Goal: Task Accomplishment & Management: Use online tool/utility

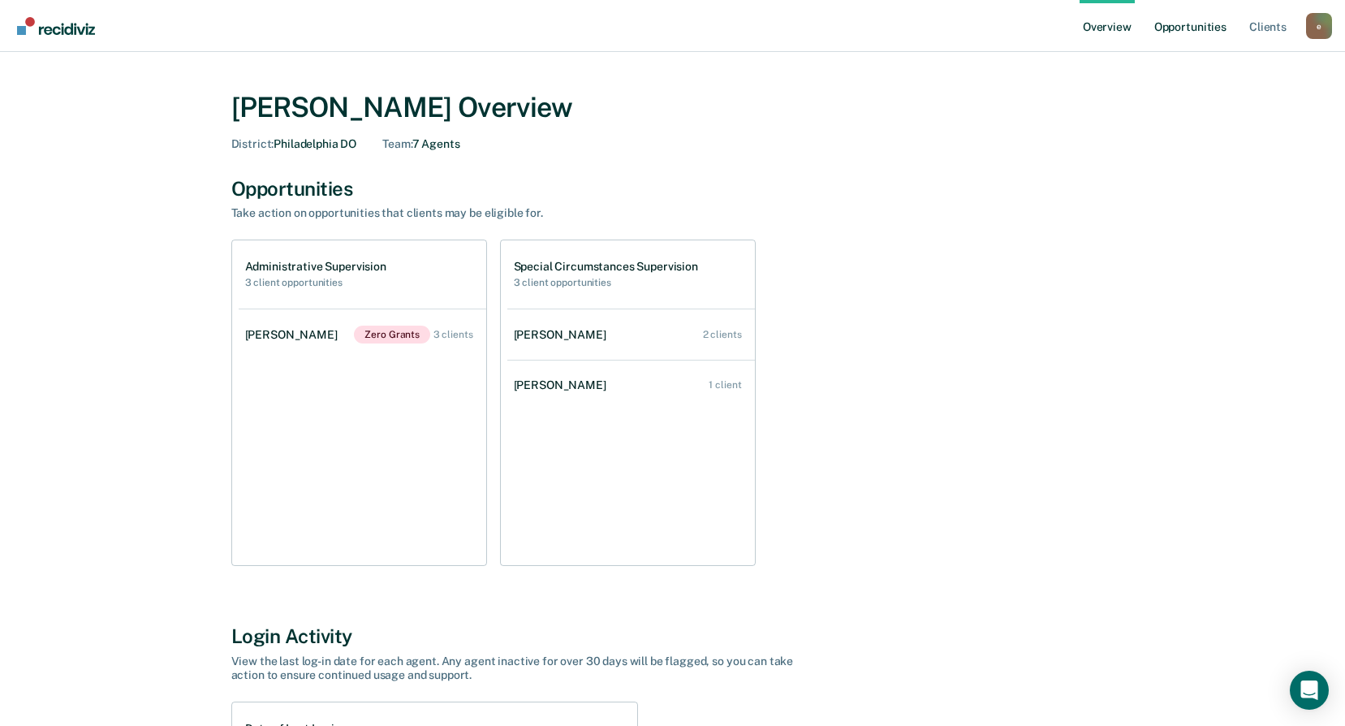
click at [1178, 29] on link "Opportunities" at bounding box center [1190, 26] width 79 height 52
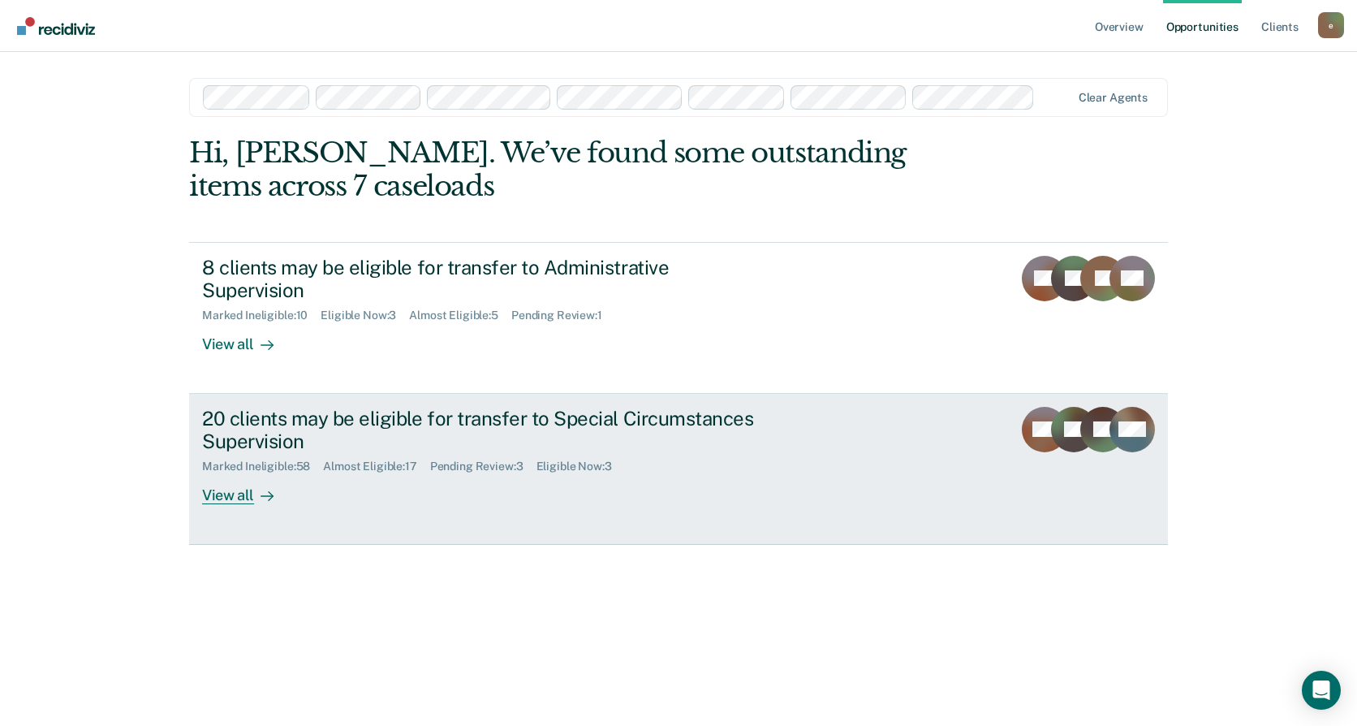
click at [381, 412] on div "20 clients may be eligible for transfer to Special Circumstances Supervision" at bounding box center [487, 430] width 570 height 47
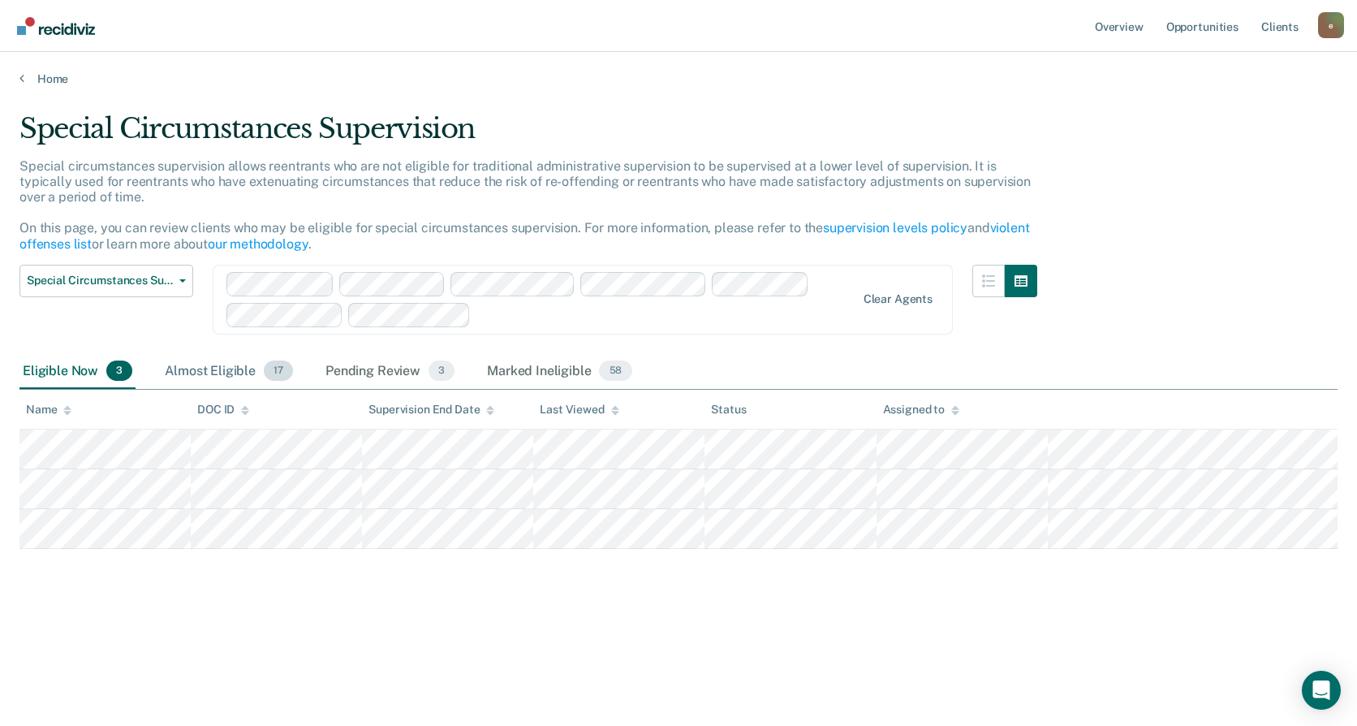
click at [188, 368] on div "Almost Eligible 17" at bounding box center [229, 372] width 135 height 36
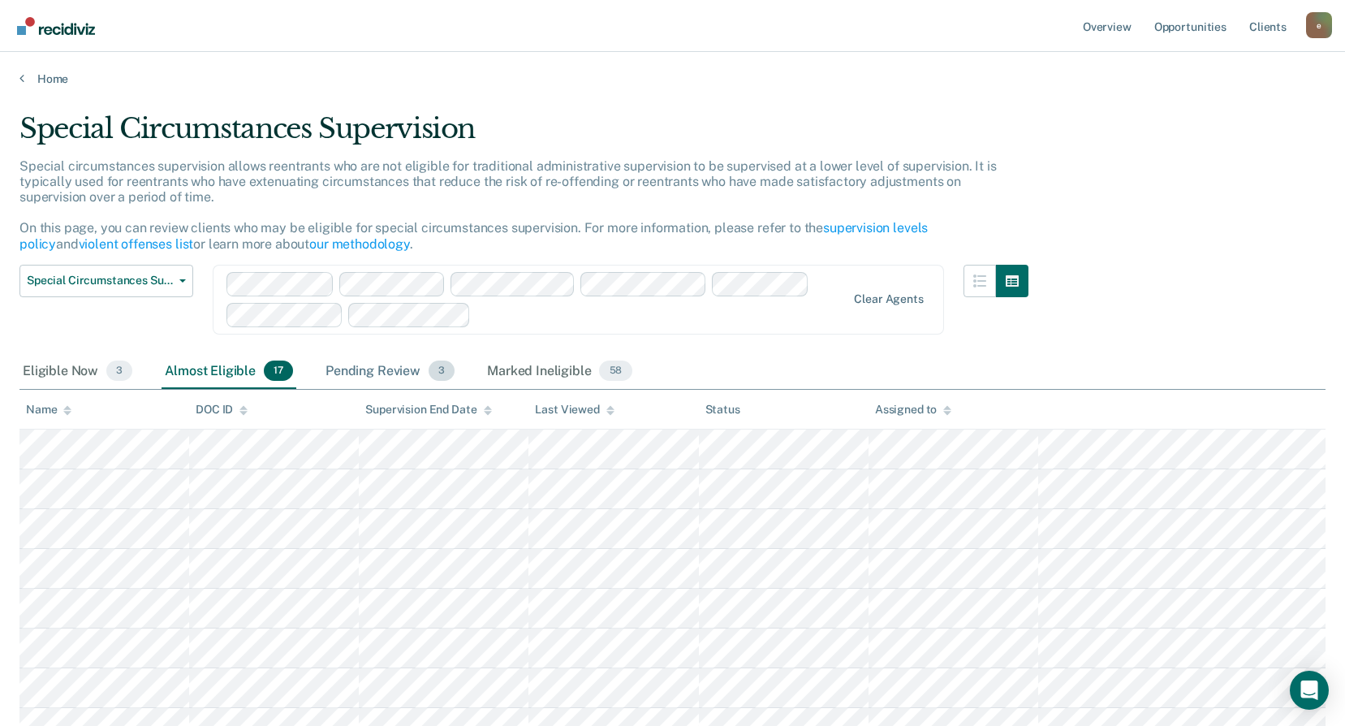
click at [365, 364] on div "Pending Review 3" at bounding box center [390, 372] width 136 height 36
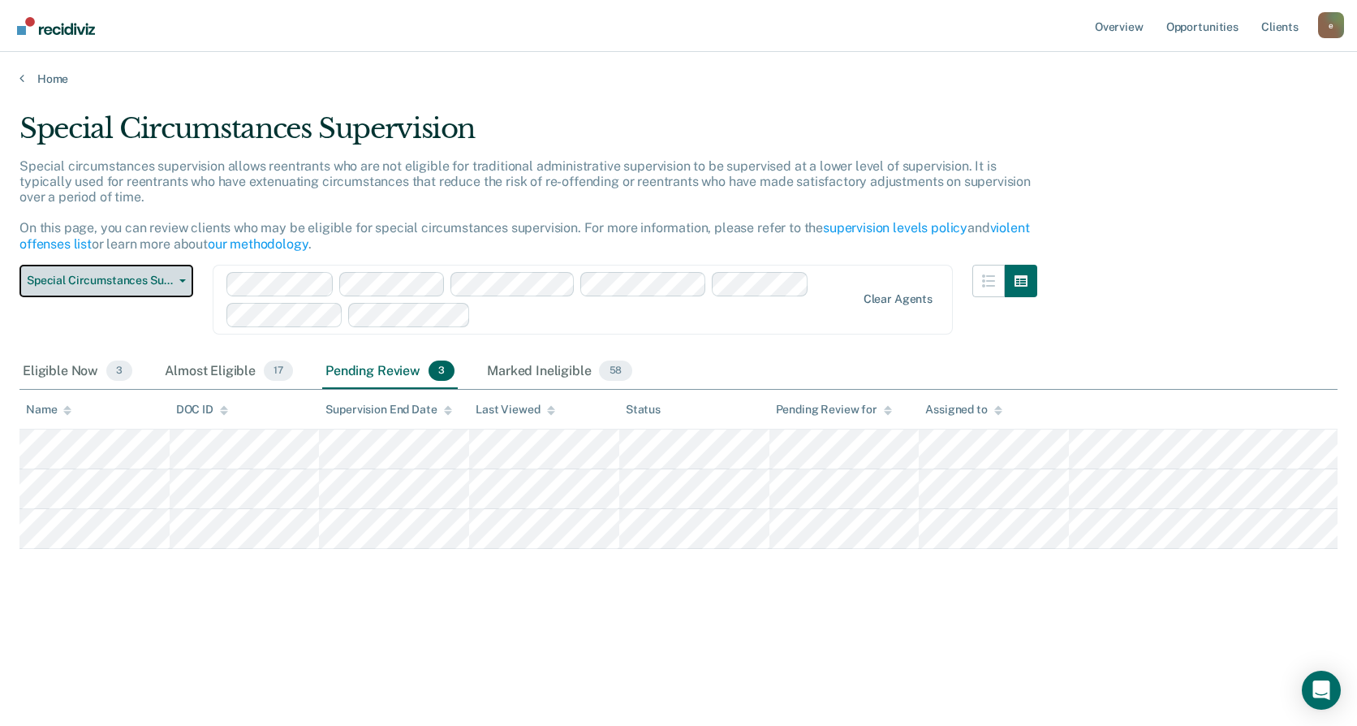
click at [56, 282] on span "Special Circumstances Supervision" at bounding box center [100, 281] width 146 height 14
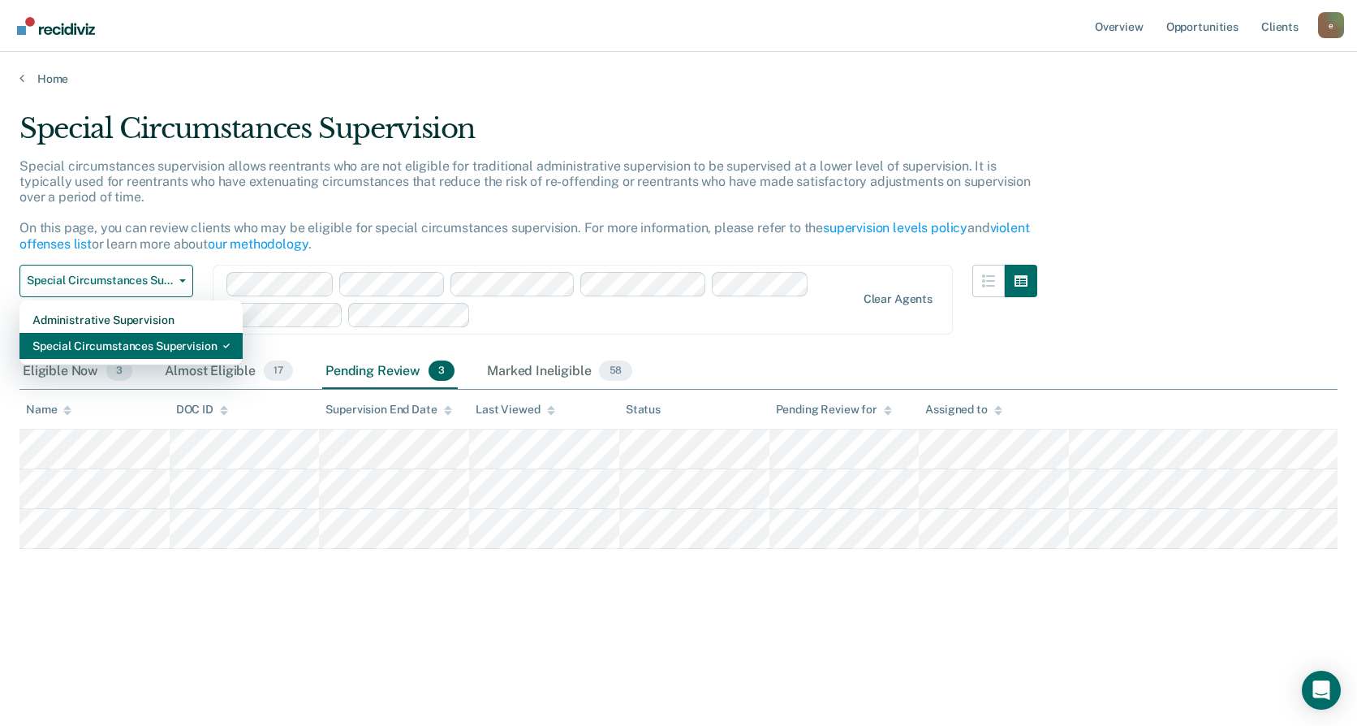
click at [74, 343] on div "Special Circumstances Supervision" at bounding box center [130, 346] width 197 height 26
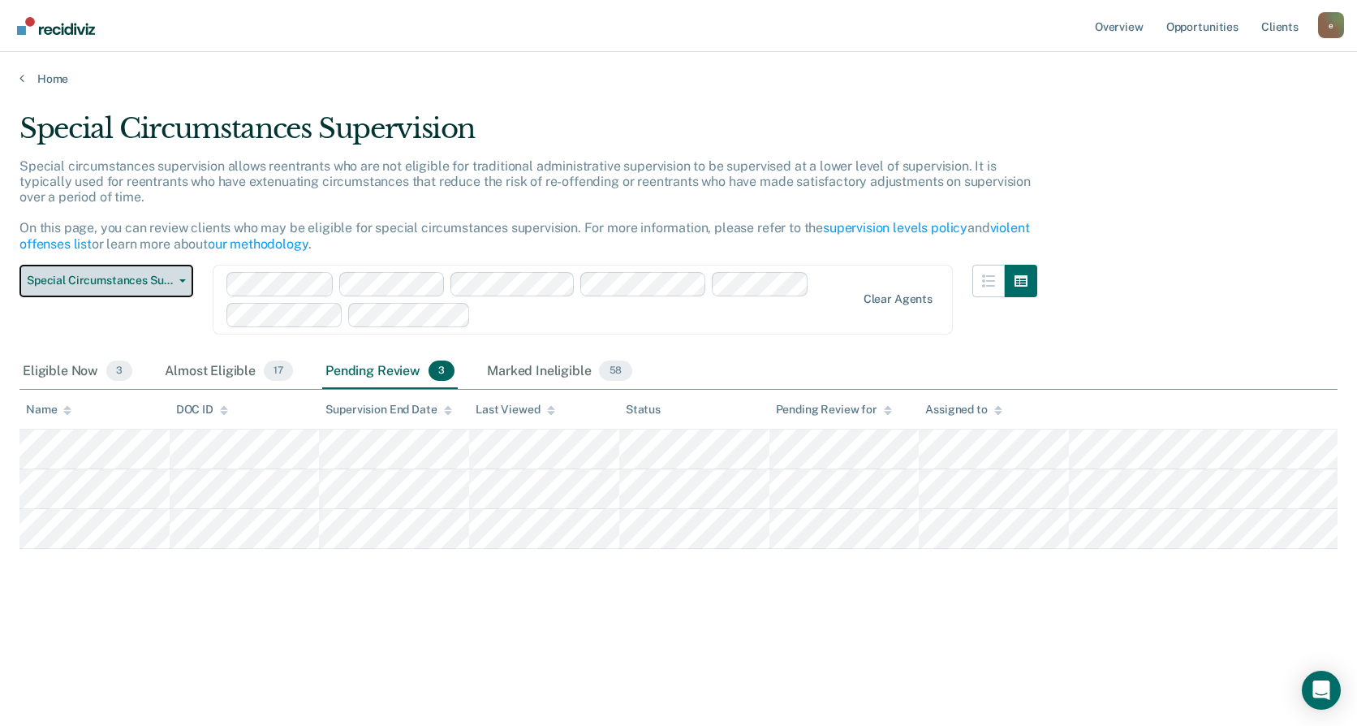
click at [94, 283] on span "Special Circumstances Supervision" at bounding box center [100, 281] width 146 height 14
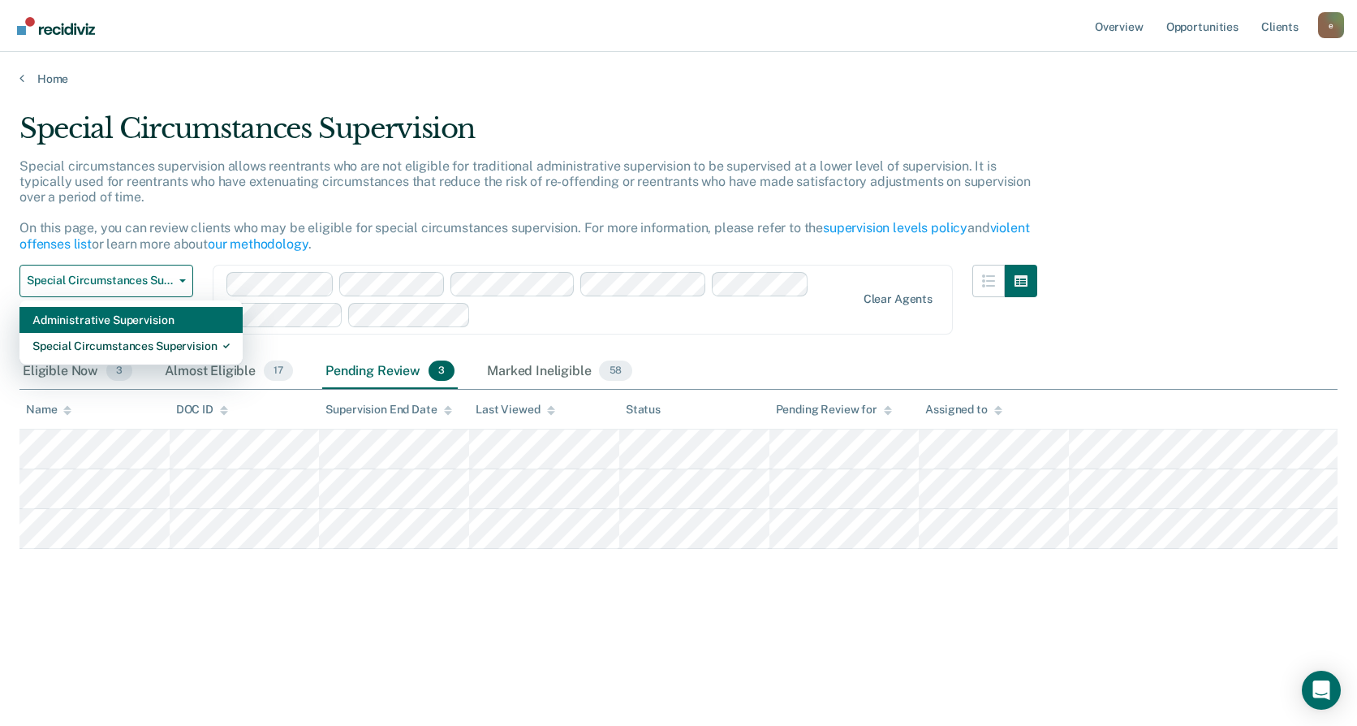
click at [93, 317] on div "Administrative Supervision" at bounding box center [130, 320] width 197 height 26
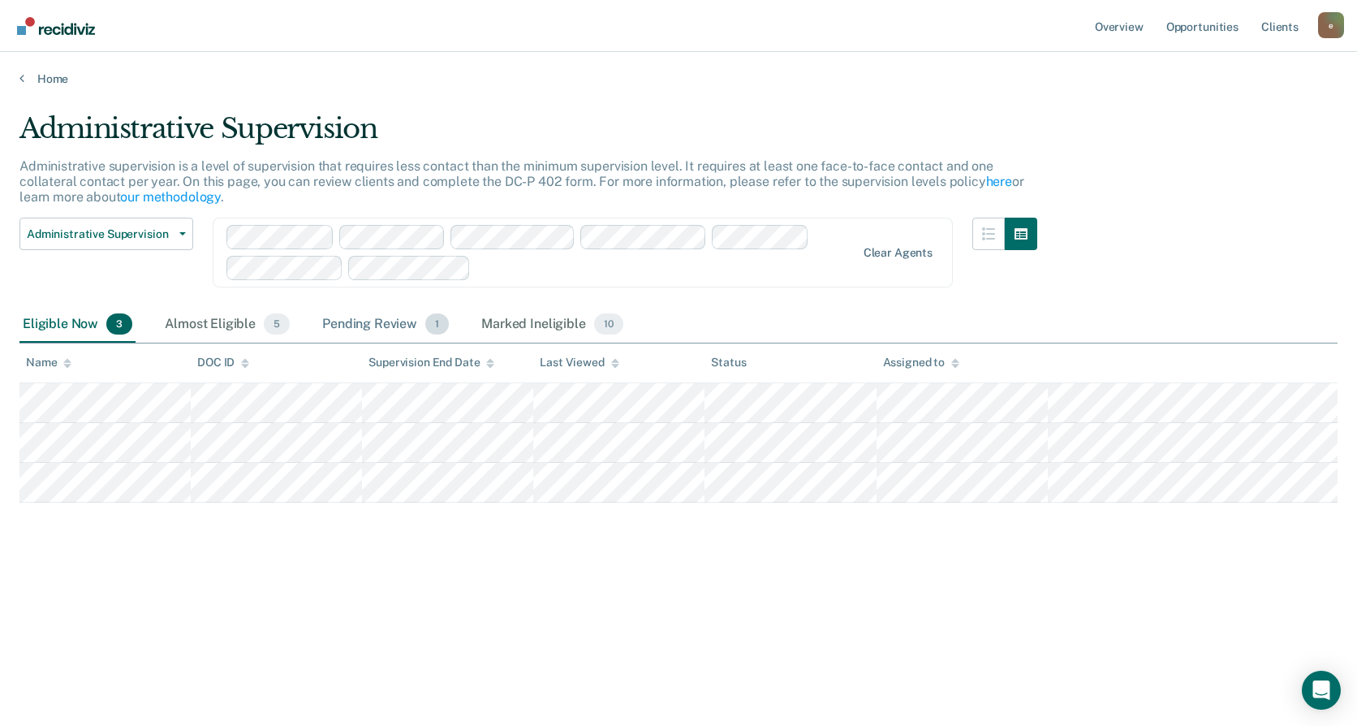
click at [403, 330] on div "Pending Review 1" at bounding box center [385, 325] width 133 height 36
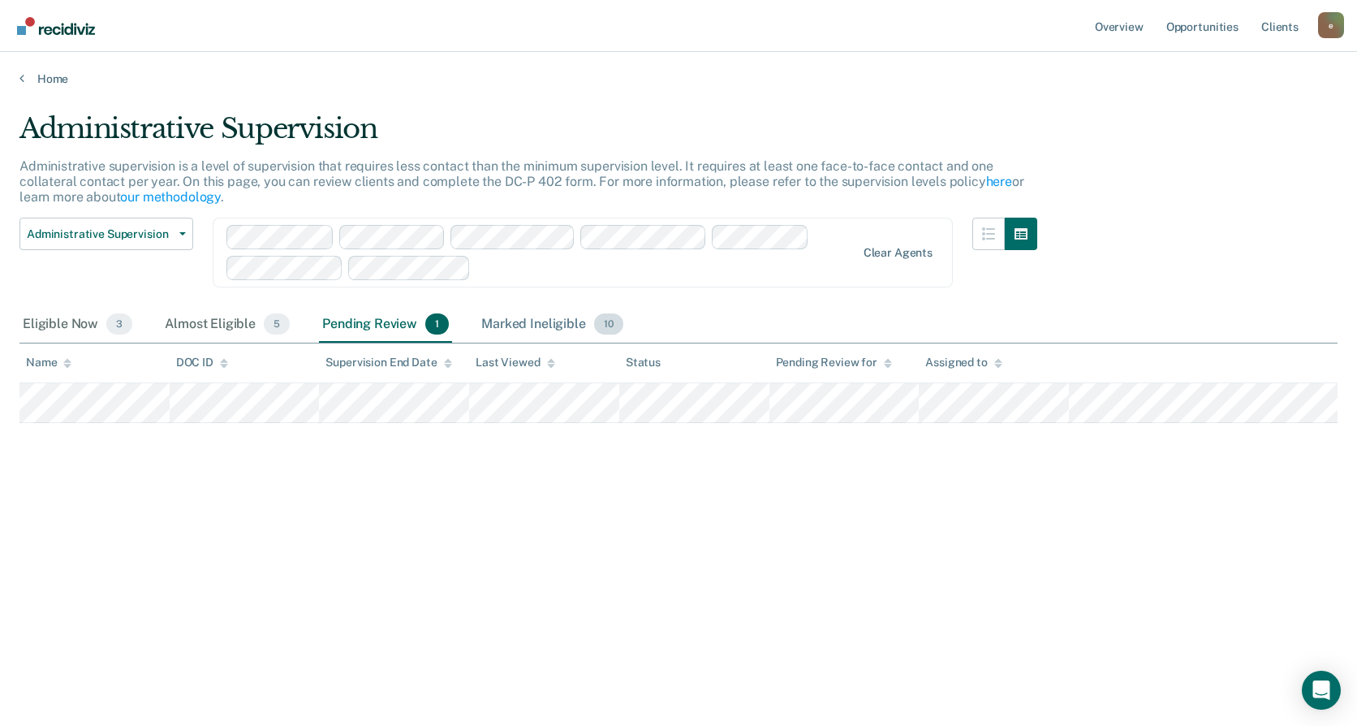
click at [531, 323] on div "Marked Ineligible 10" at bounding box center [552, 325] width 148 height 36
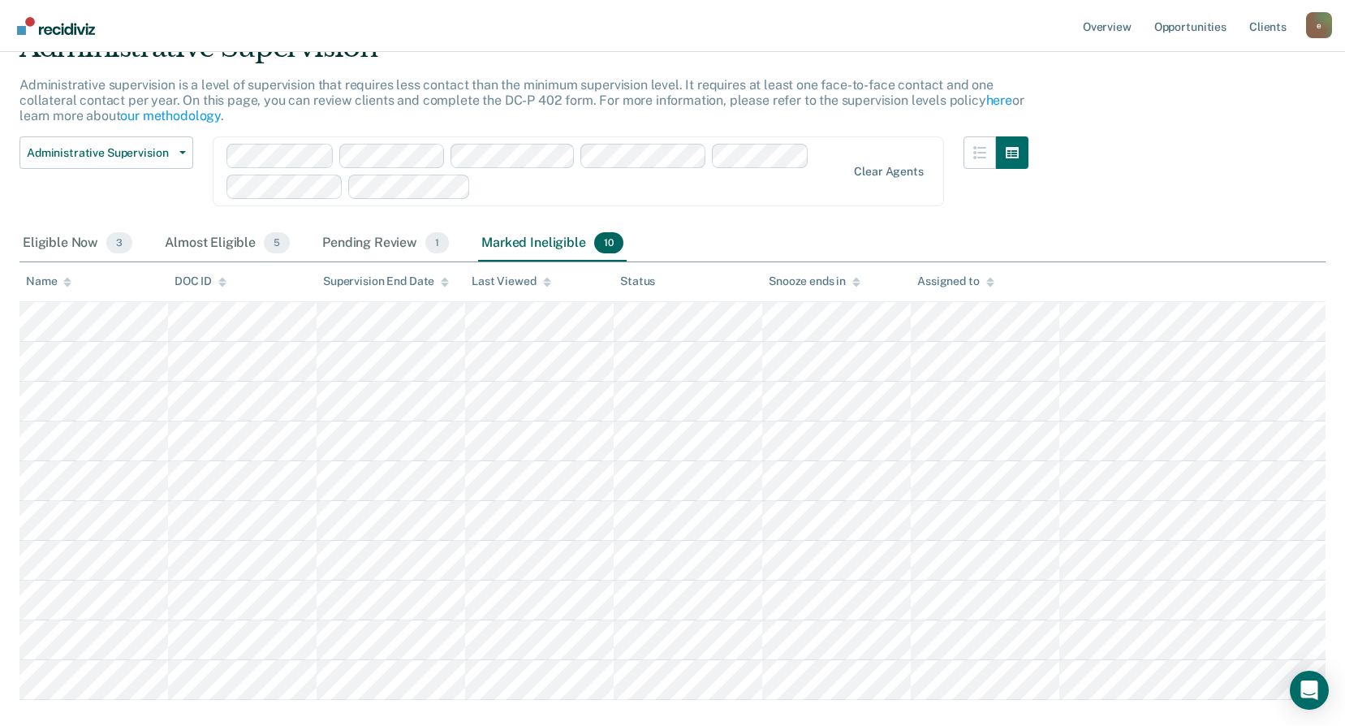
scroll to position [162, 0]
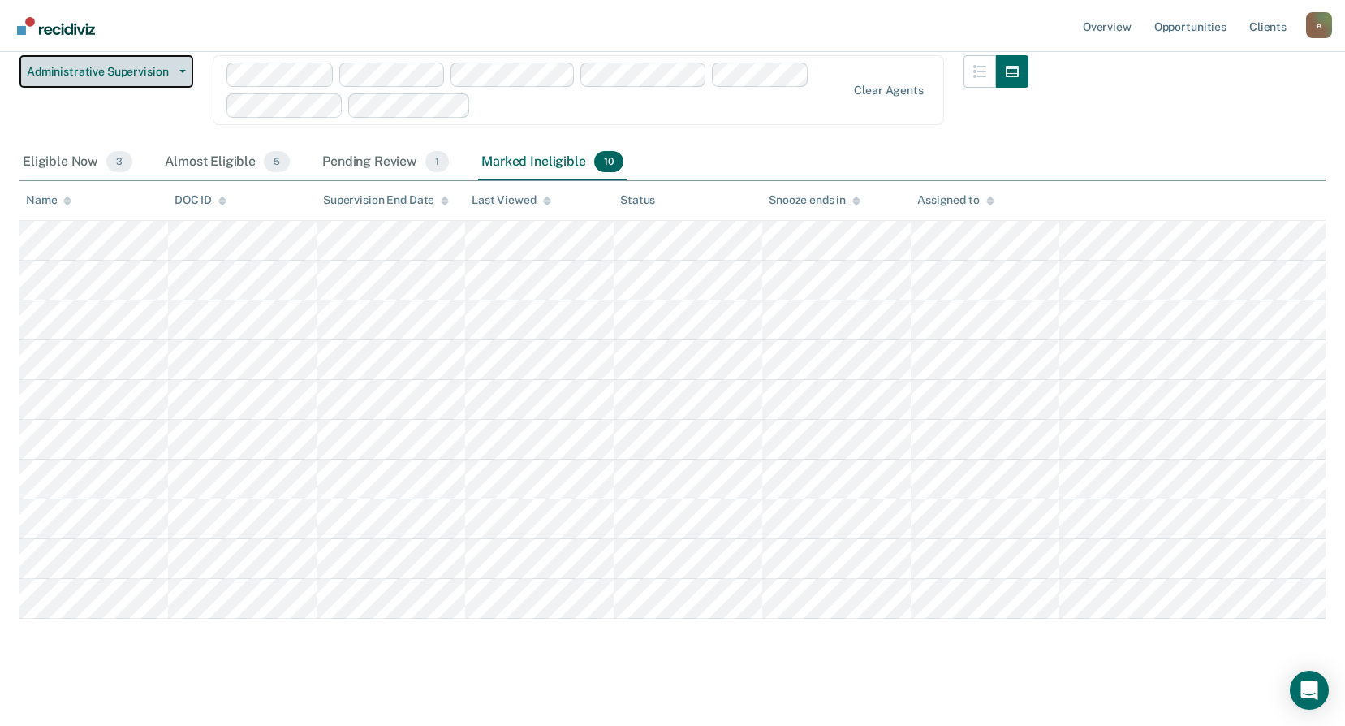
click at [150, 81] on button "Administrative Supervision" at bounding box center [106, 71] width 174 height 32
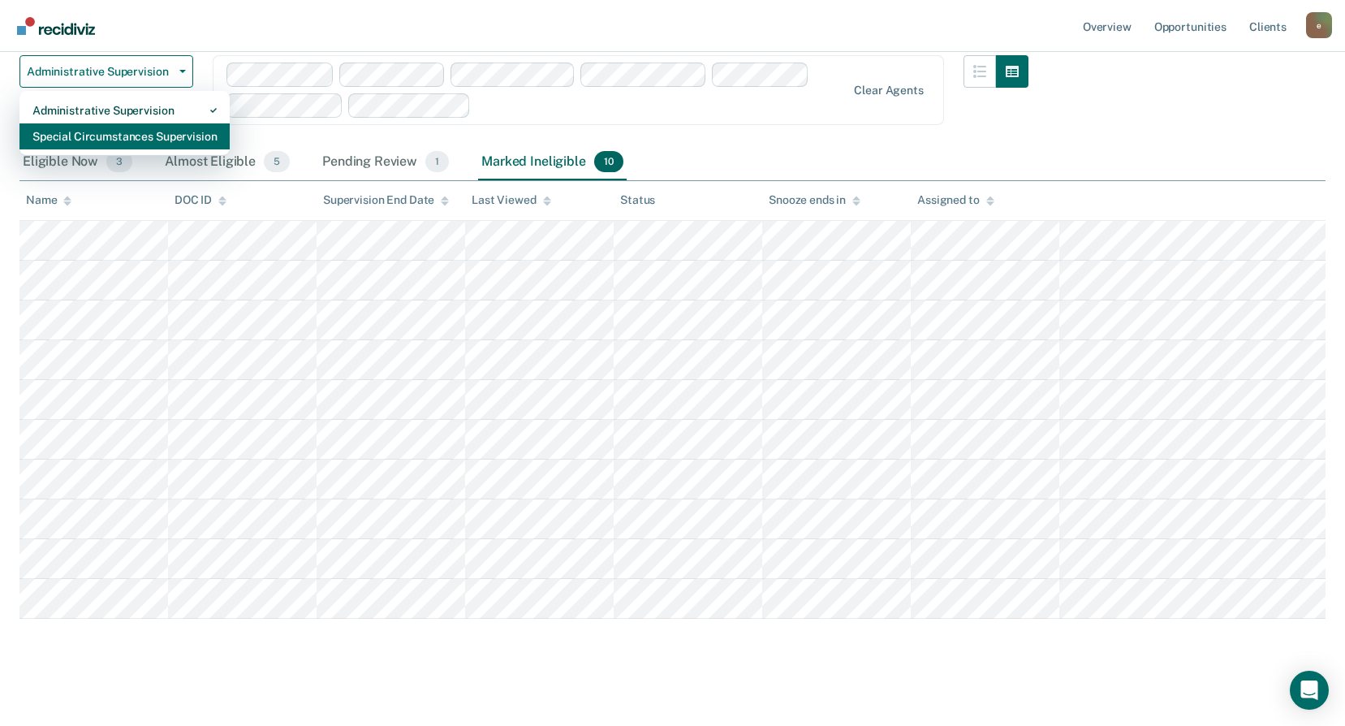
click at [127, 134] on div "Special Circumstances Supervision" at bounding box center [124, 136] width 184 height 26
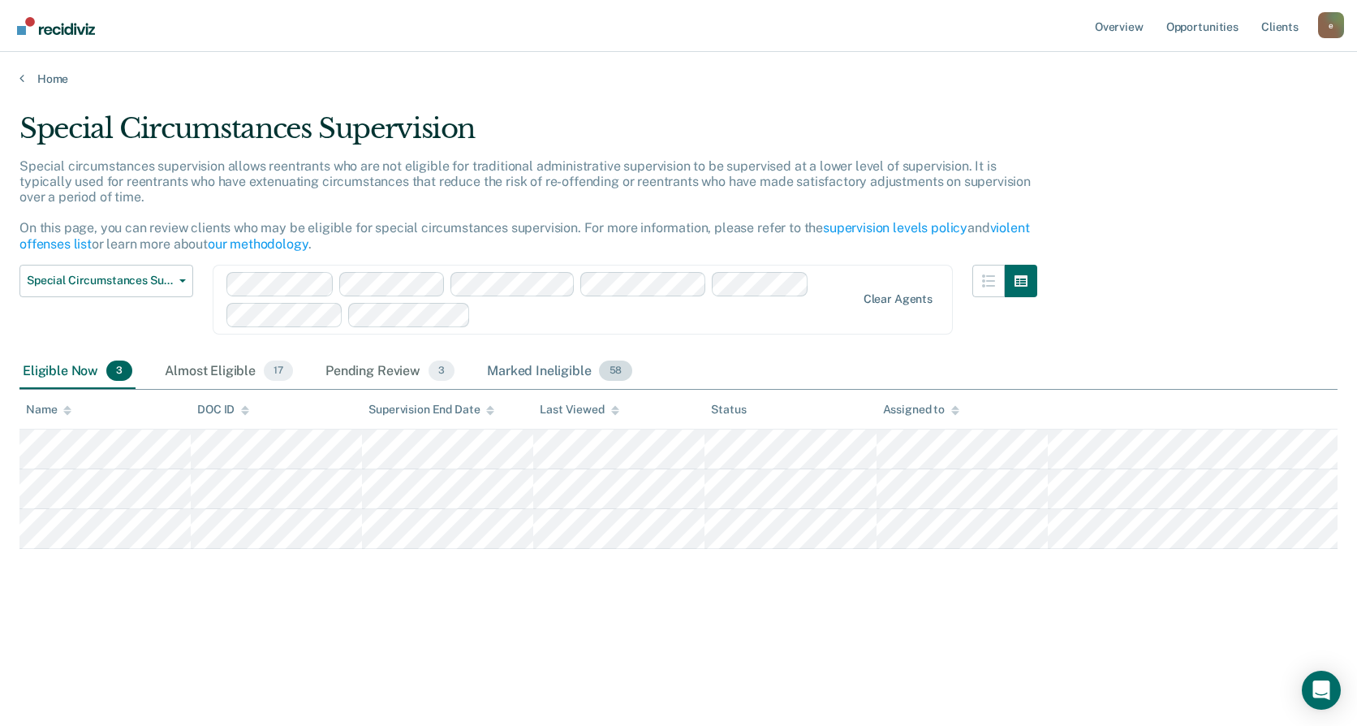
click at [538, 384] on div "Marked Ineligible 58" at bounding box center [559, 372] width 151 height 36
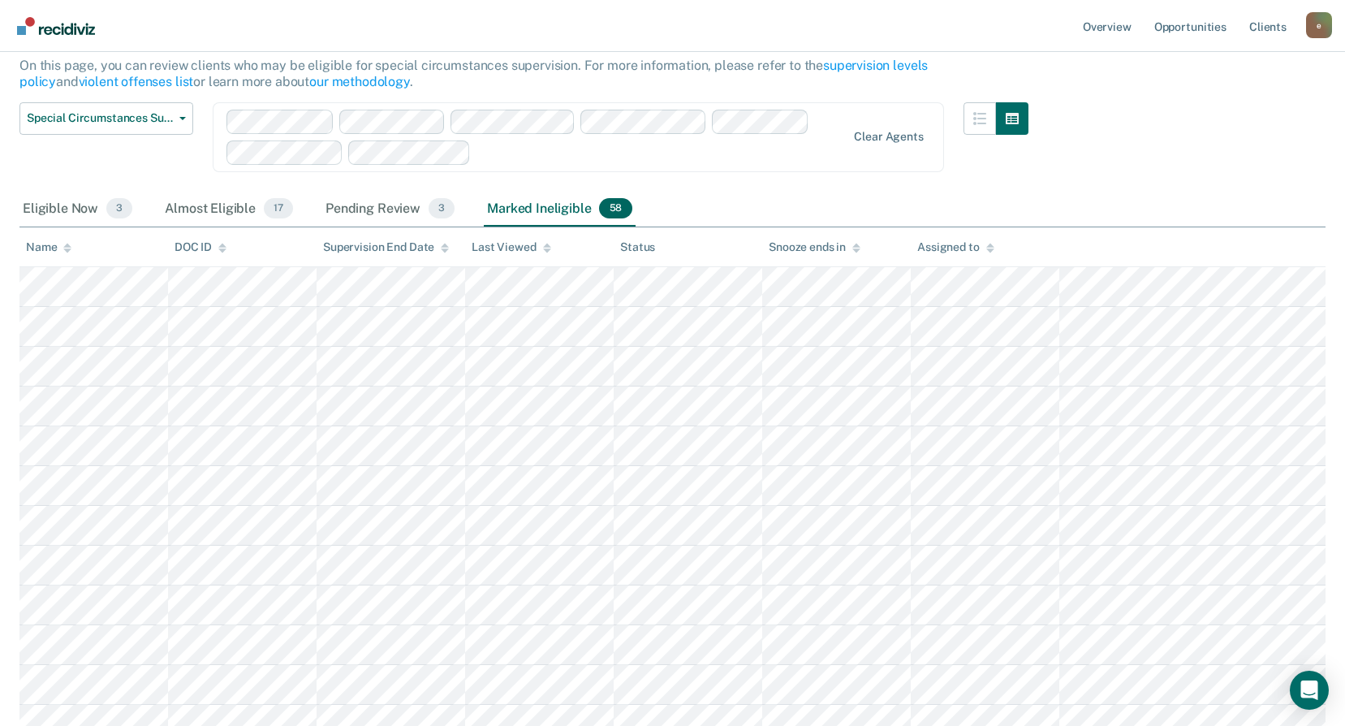
scroll to position [244, 0]
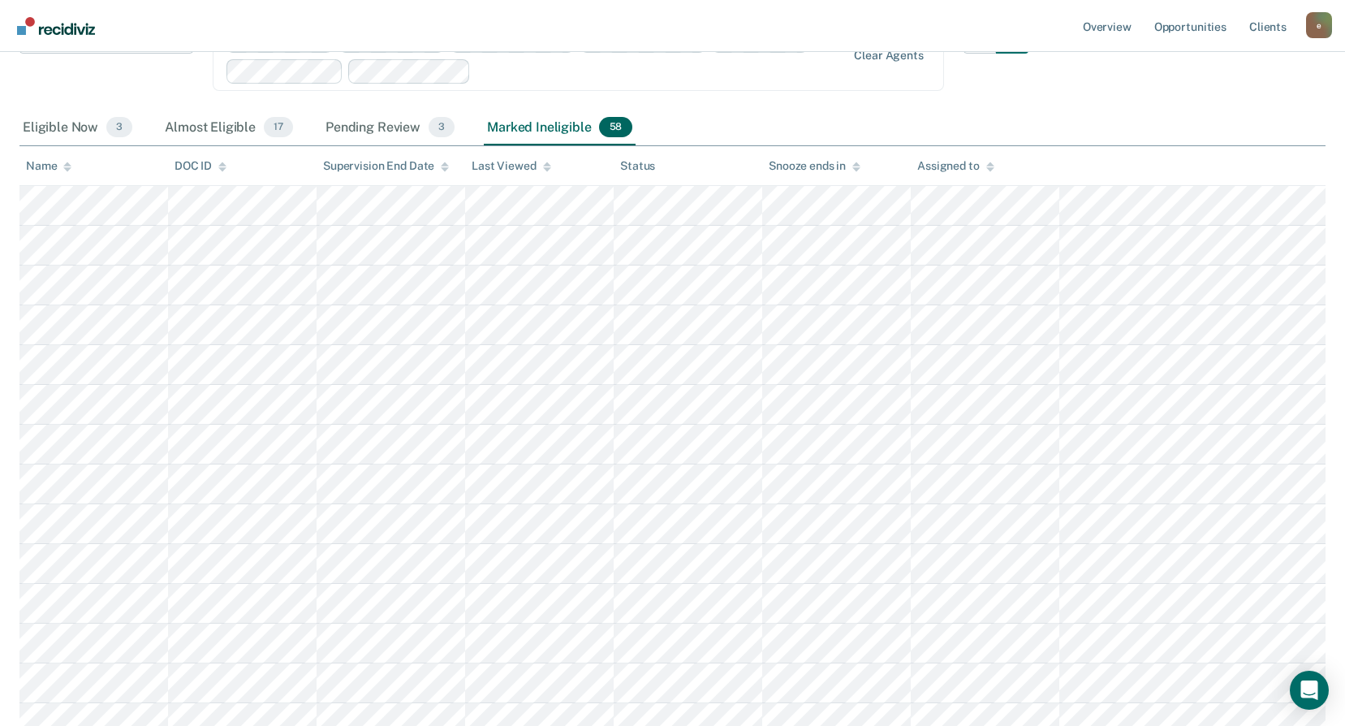
click at [45, 170] on div "Name" at bounding box center [48, 166] width 45 height 14
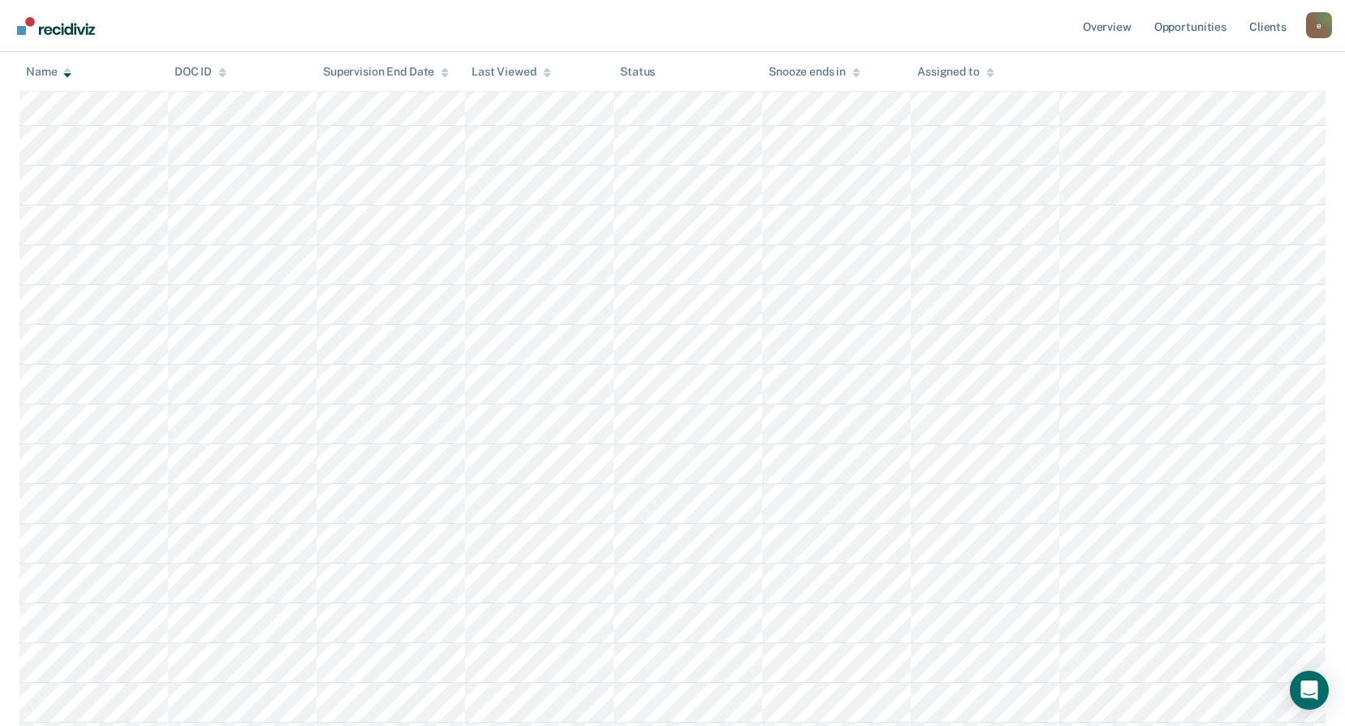
scroll to position [0, 0]
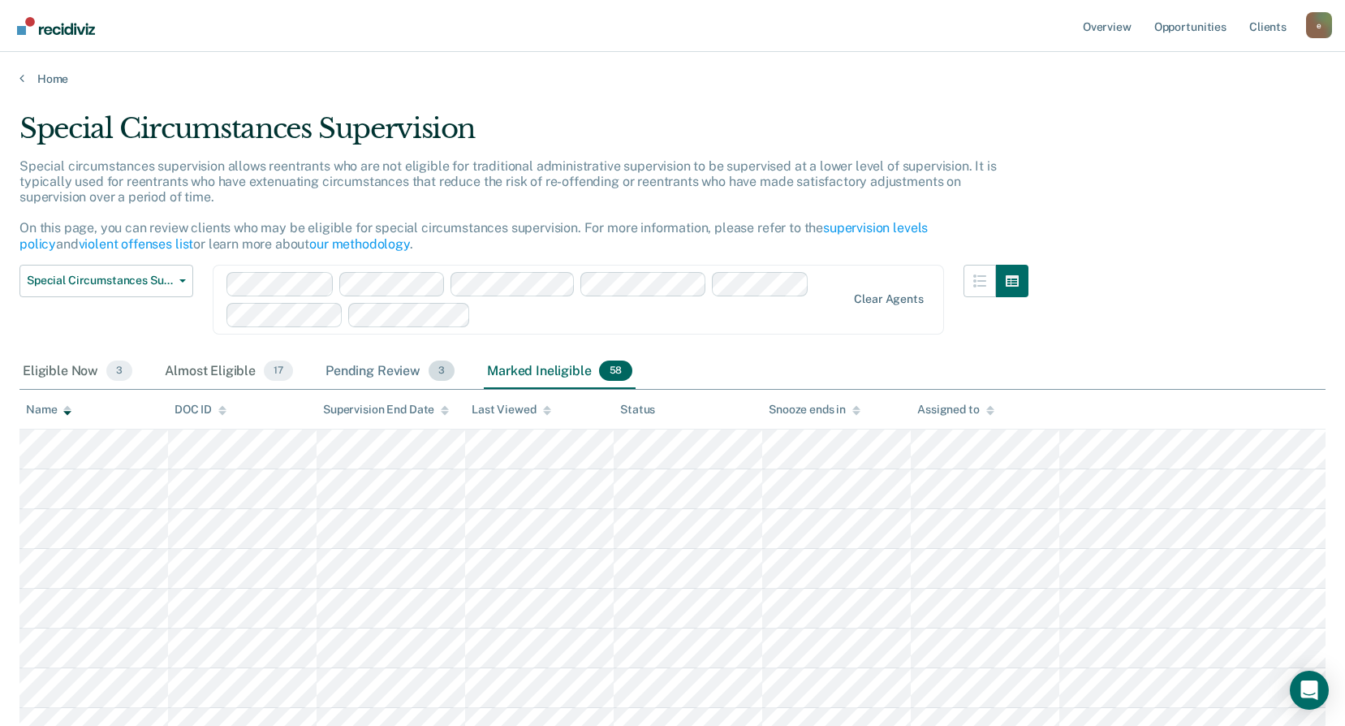
click at [384, 373] on div "Pending Review 3" at bounding box center [390, 372] width 136 height 36
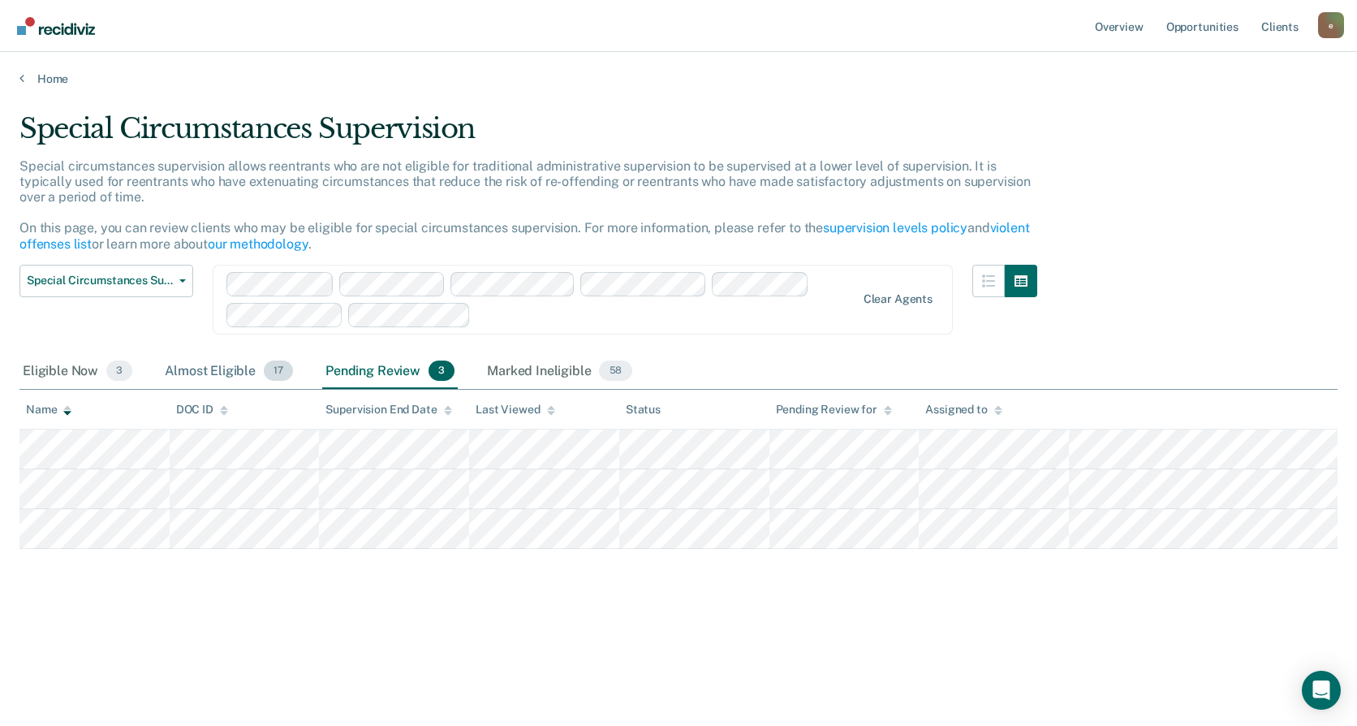
click at [222, 374] on div "Almost Eligible 17" at bounding box center [229, 372] width 135 height 36
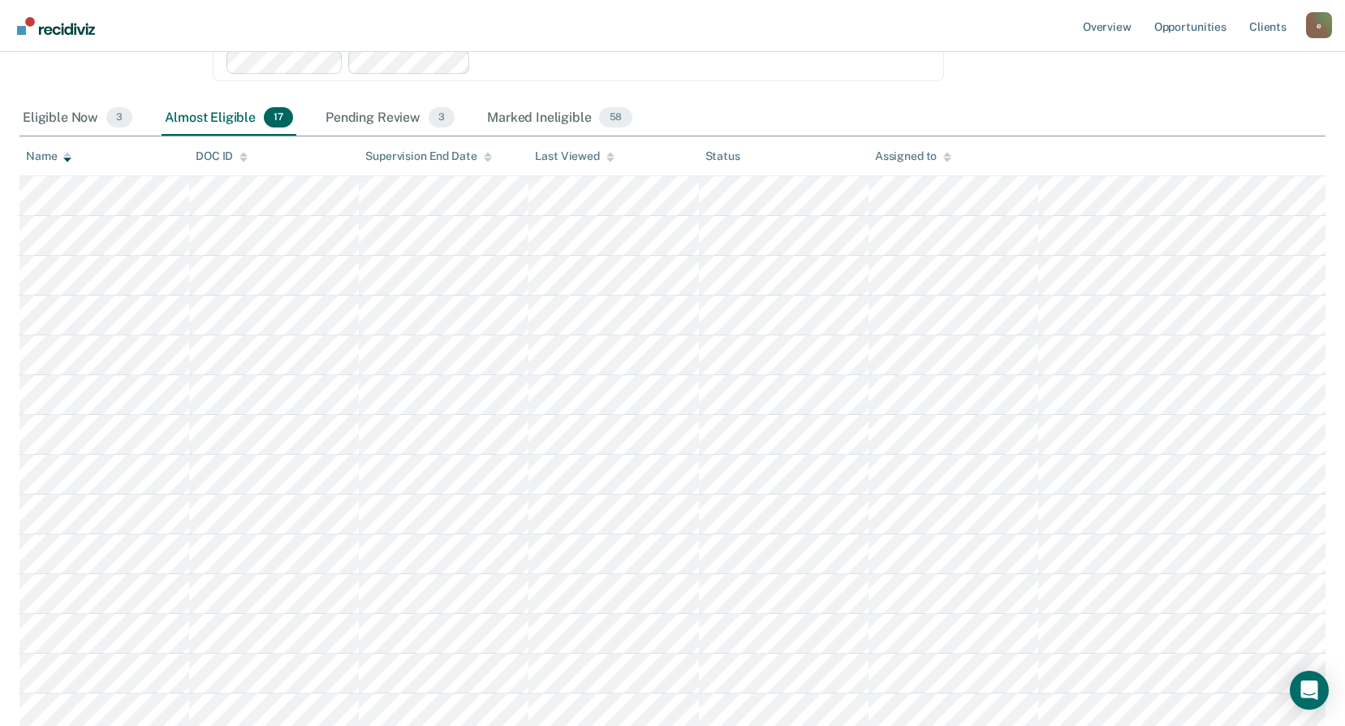
scroll to position [91, 0]
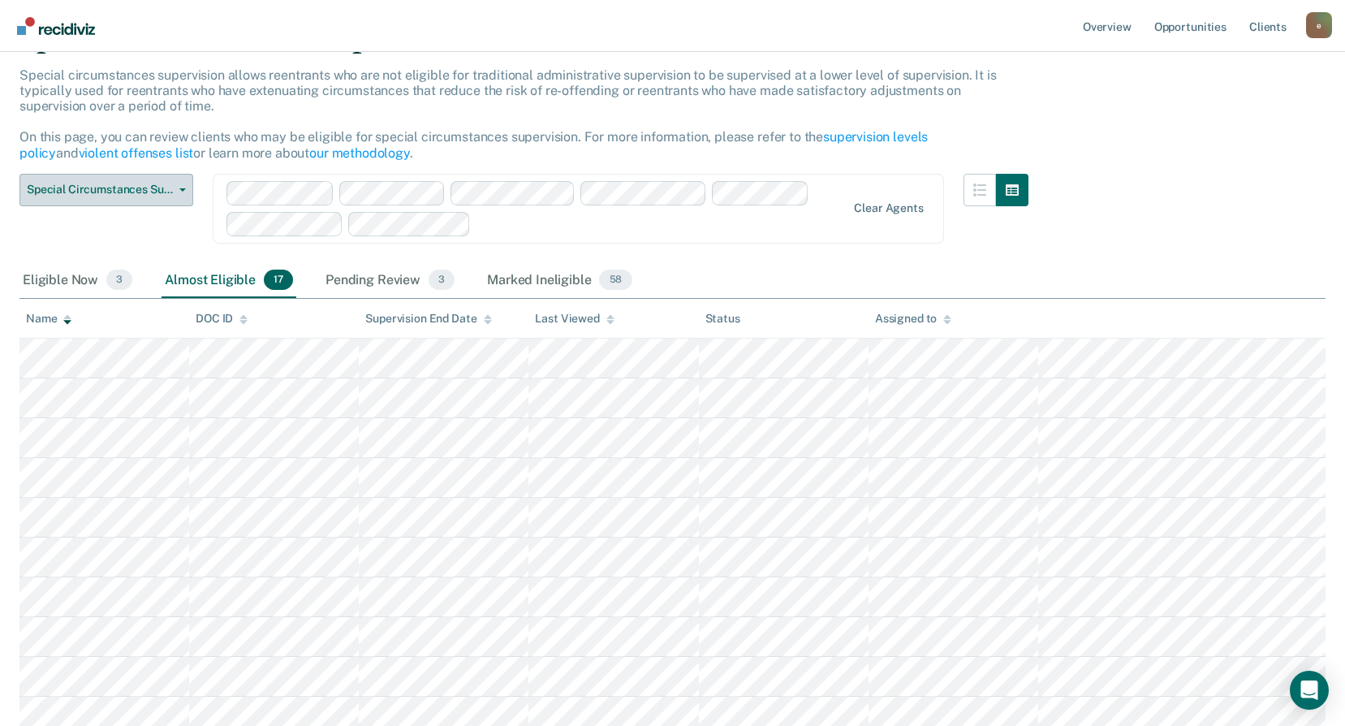
click at [83, 278] on div "Eligible Now 3" at bounding box center [77, 281] width 116 height 36
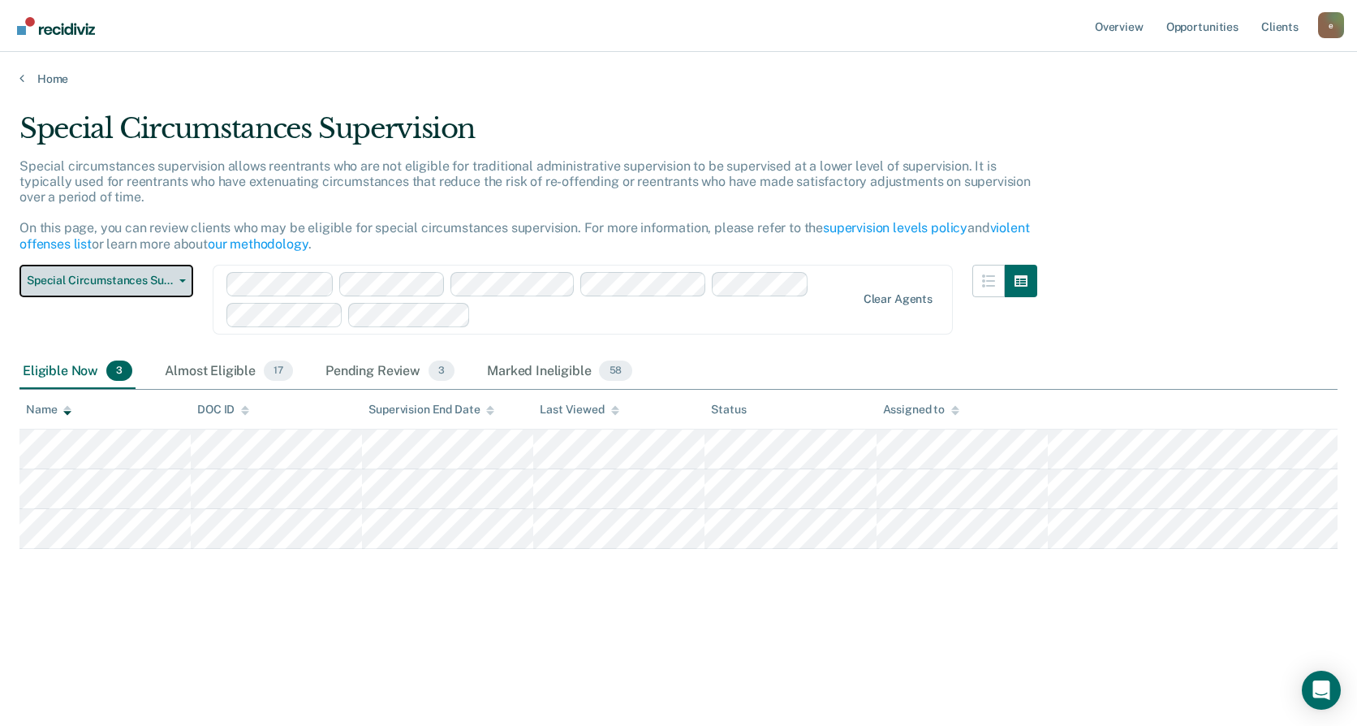
click at [130, 274] on span "Special Circumstances Supervision" at bounding box center [100, 281] width 146 height 14
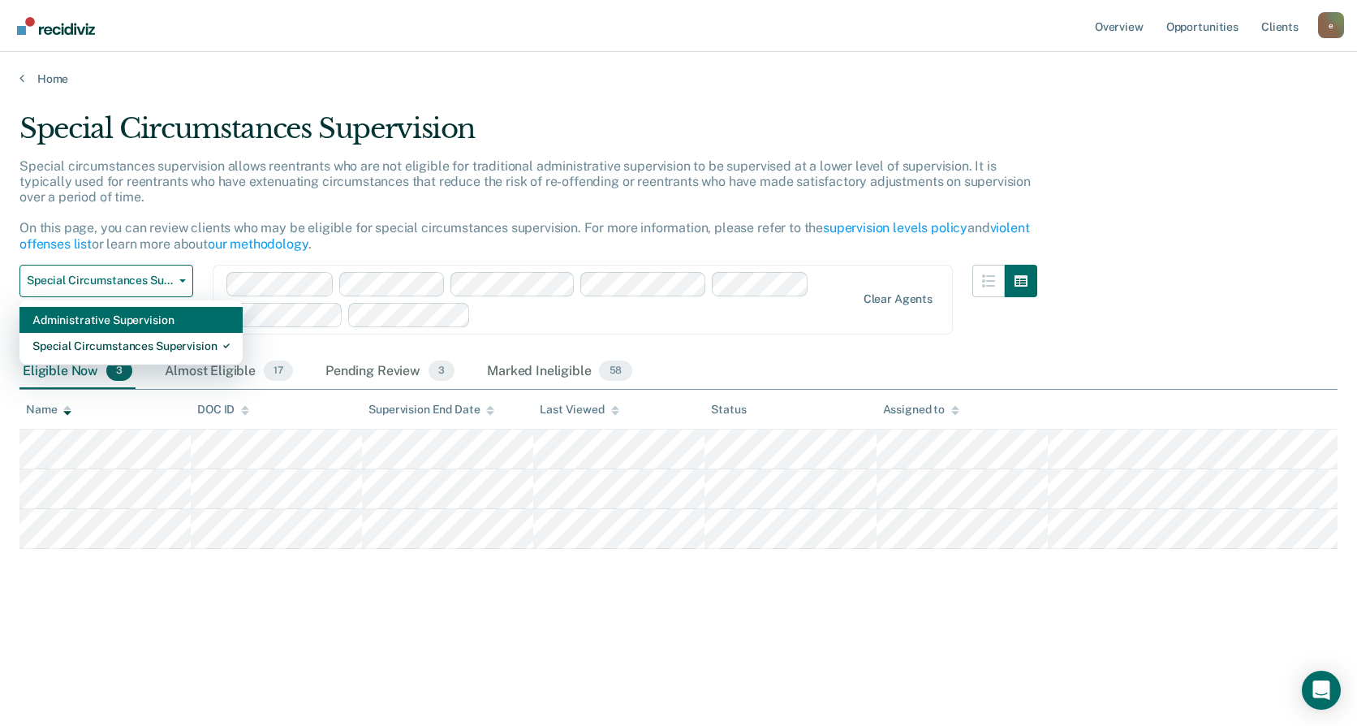
click at [140, 325] on div "Administrative Supervision" at bounding box center [130, 320] width 197 height 26
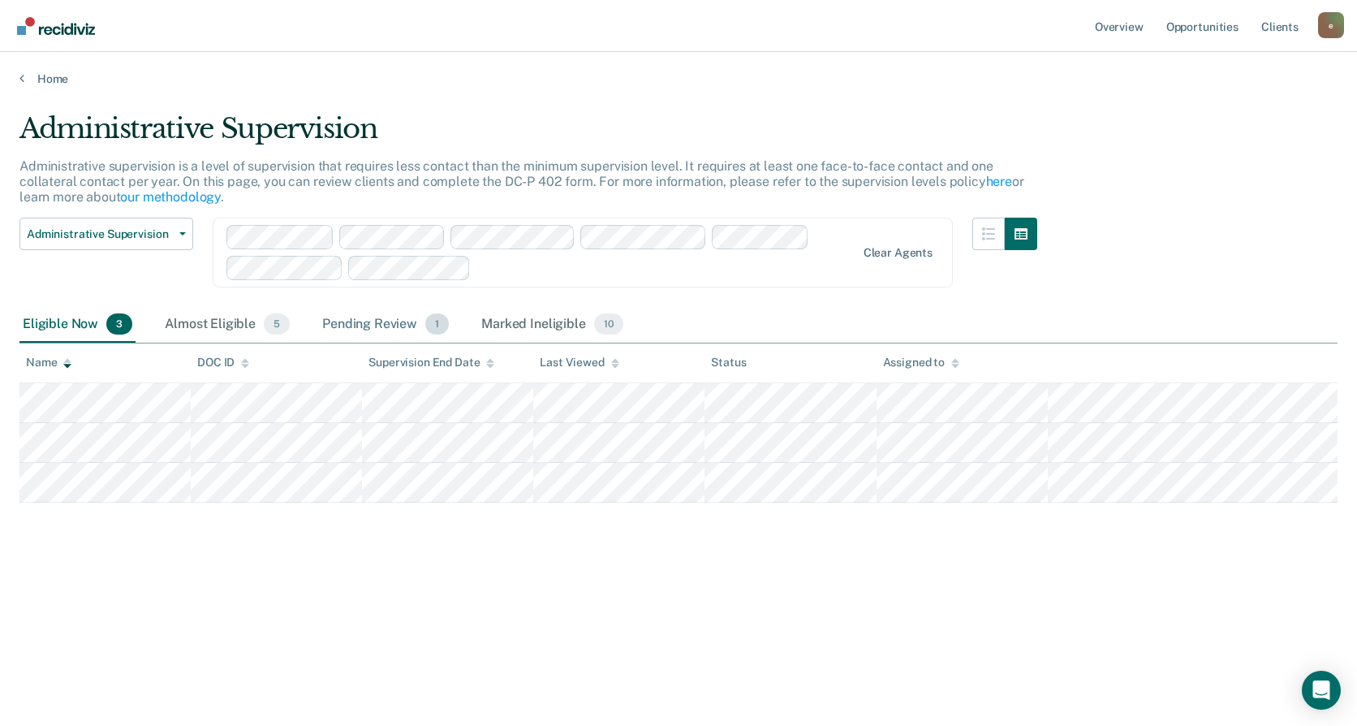
click at [393, 327] on div "Pending Review 1" at bounding box center [385, 325] width 133 height 36
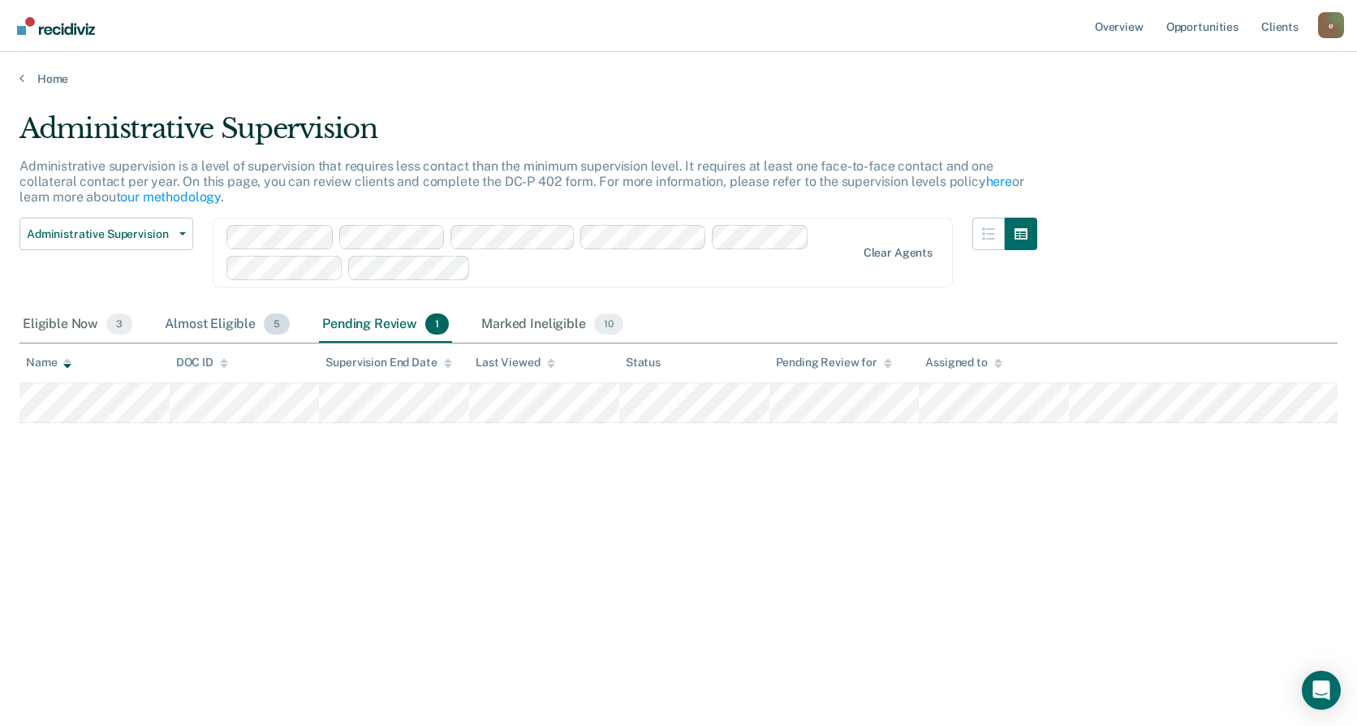
click at [188, 317] on div "Almost Eligible 5" at bounding box center [228, 325] width 132 height 36
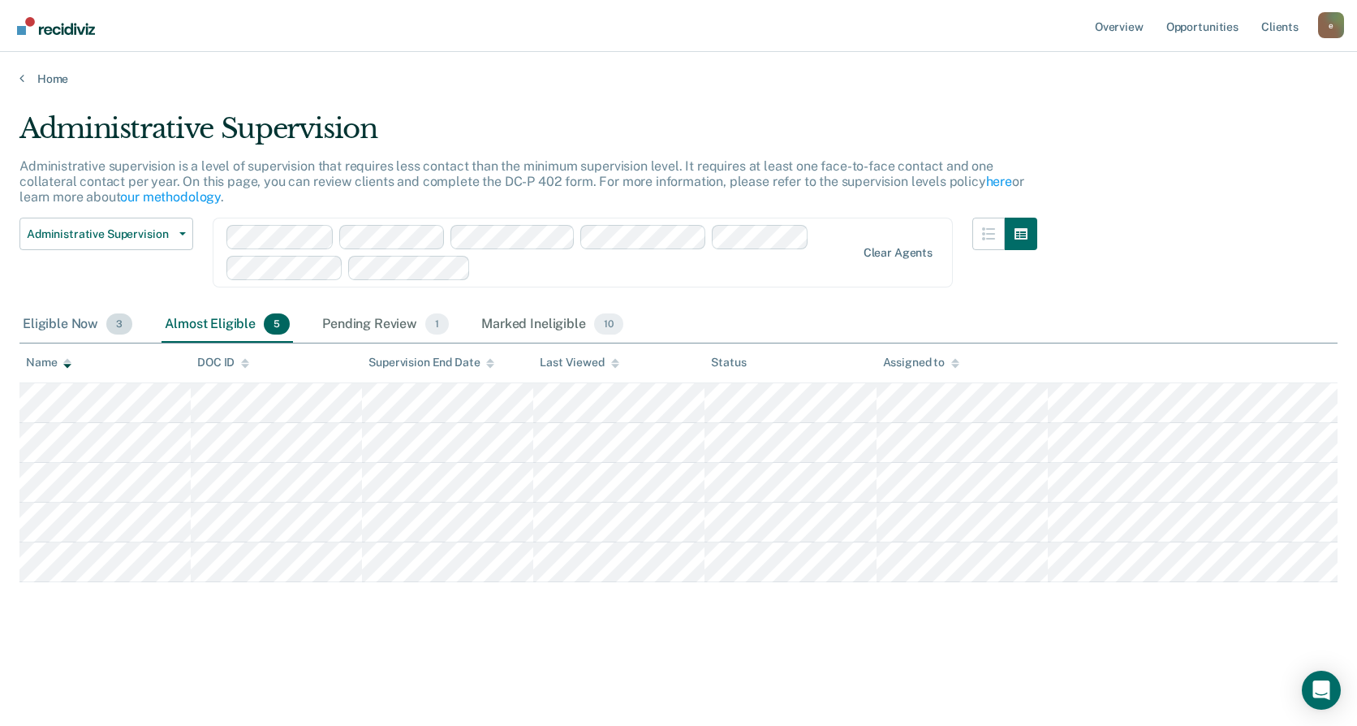
click at [57, 325] on div "Eligible Now 3" at bounding box center [77, 325] width 116 height 36
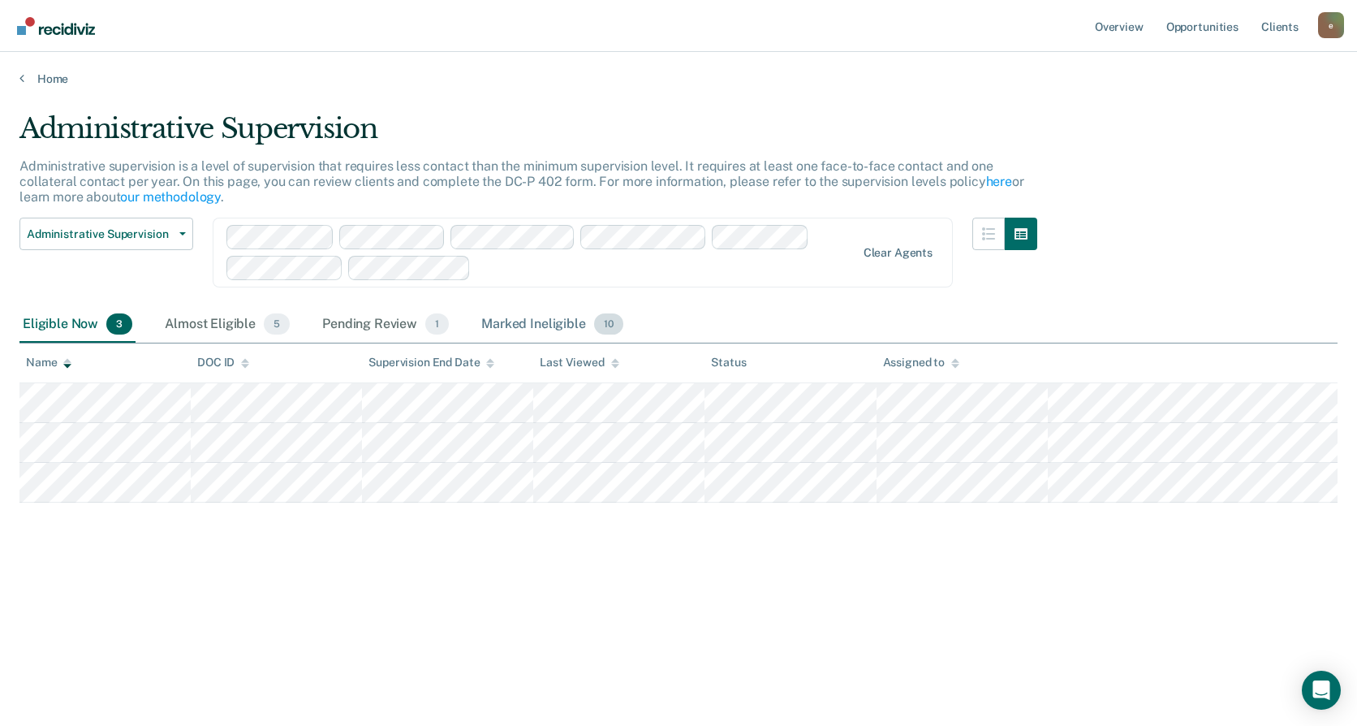
click at [520, 330] on div "Marked Ineligible 10" at bounding box center [552, 325] width 148 height 36
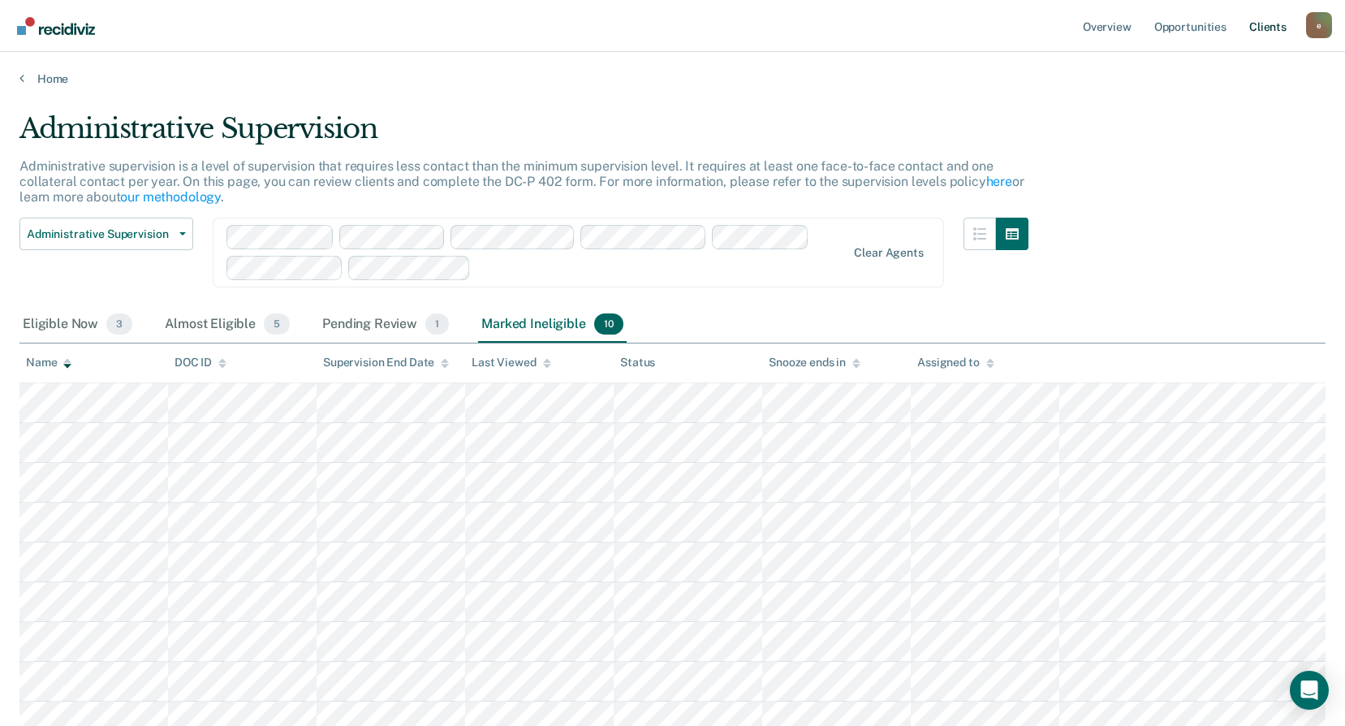
click at [1279, 27] on link "Client s" at bounding box center [1268, 26] width 44 height 52
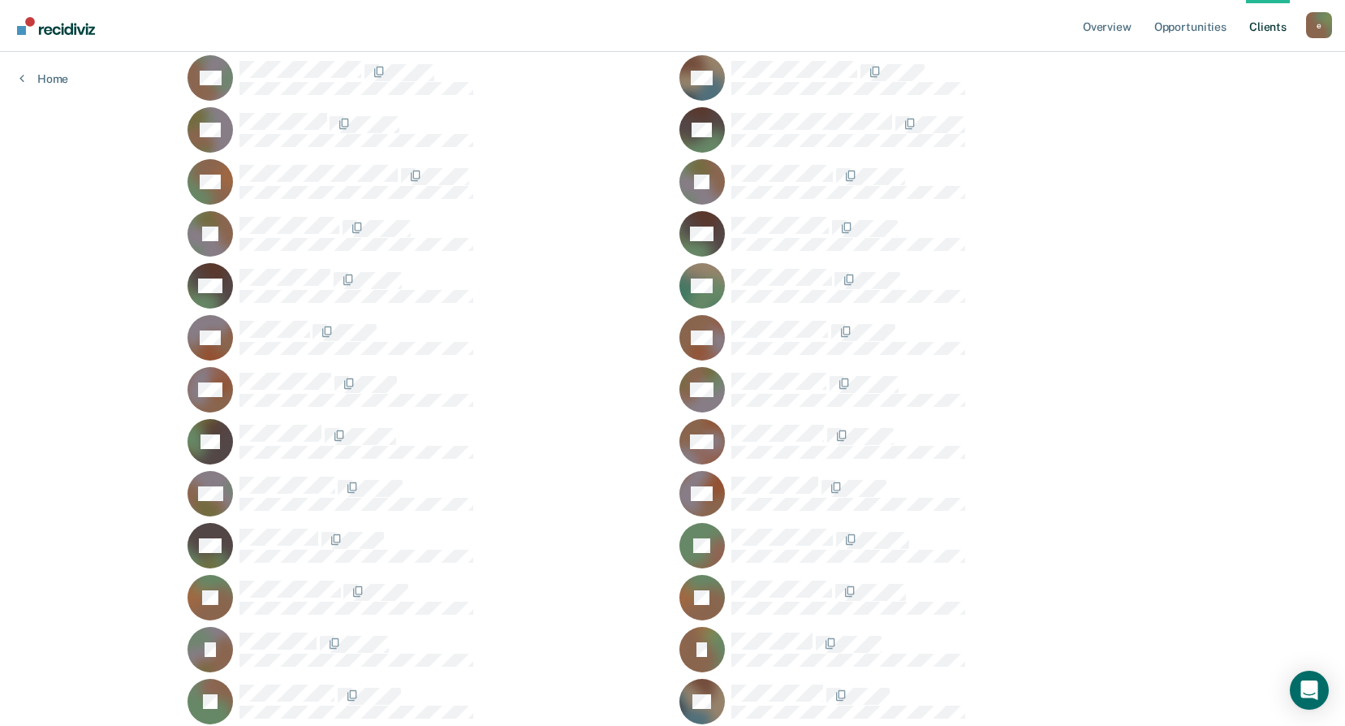
scroll to position [2143, 0]
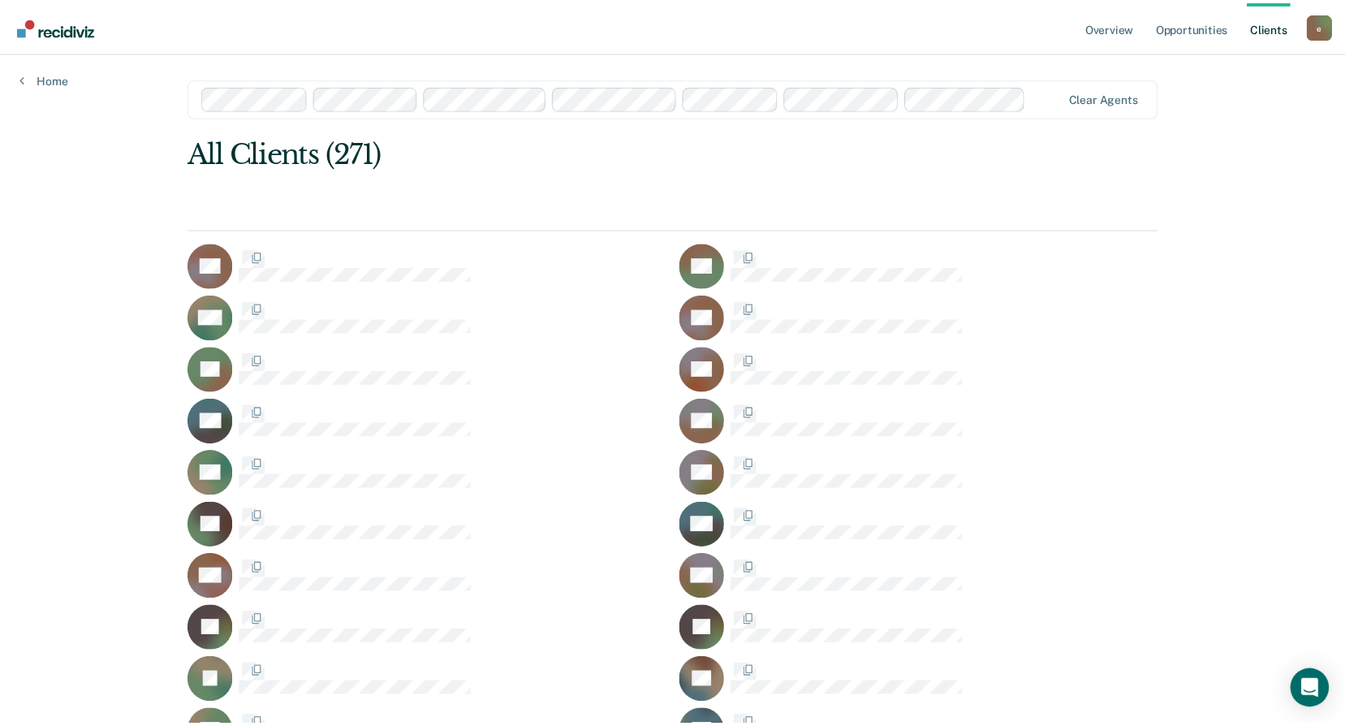
scroll to position [2143, 0]
